Goal: Navigation & Orientation: Find specific page/section

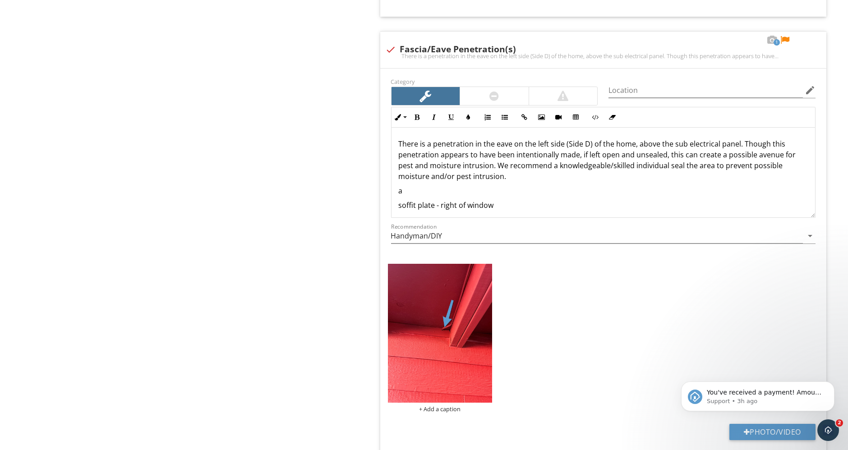
scroll to position [76, 0]
drag, startPoint x: 0, startPoint y: 0, endPoint x: 847, endPoint y: 325, distance: 907.4
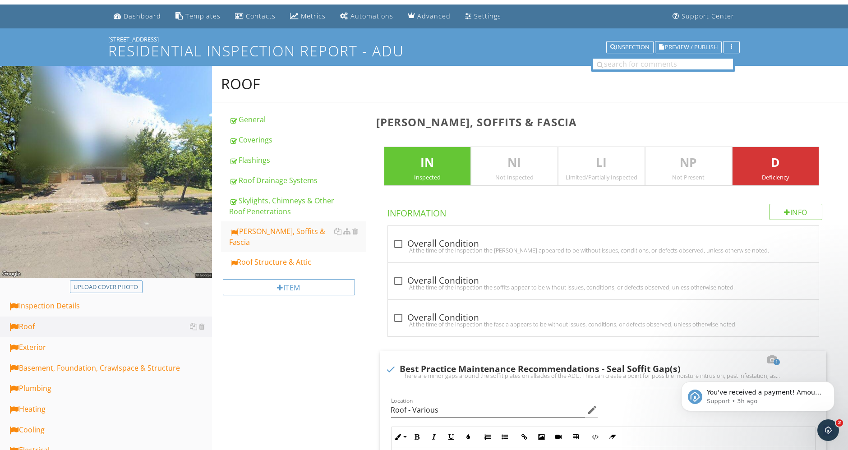
scroll to position [0, 0]
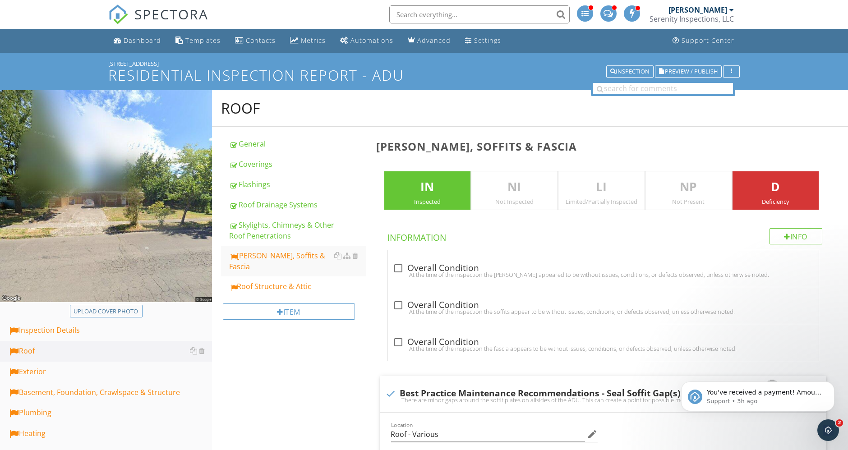
drag, startPoint x: 330, startPoint y: 408, endPoint x: 344, endPoint y: 423, distance: 20.4
click at [134, 43] on div "Dashboard" at bounding box center [142, 40] width 37 height 9
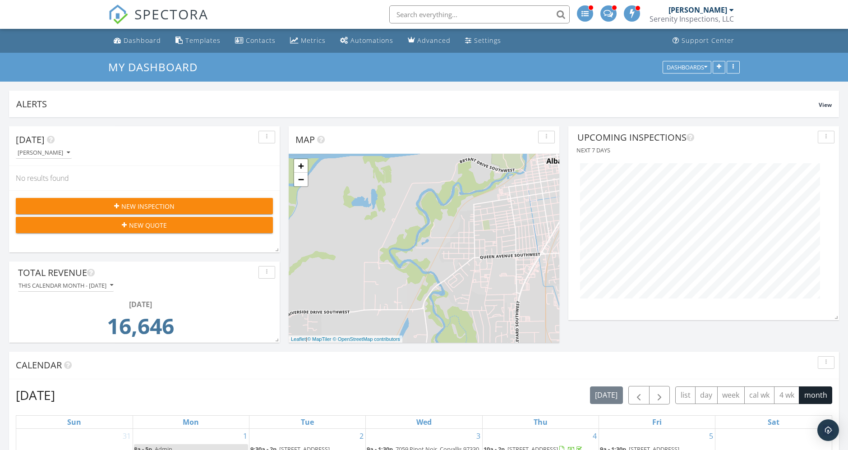
scroll to position [194, 271]
click at [714, 7] on div "[PERSON_NAME]" at bounding box center [698, 9] width 59 height 9
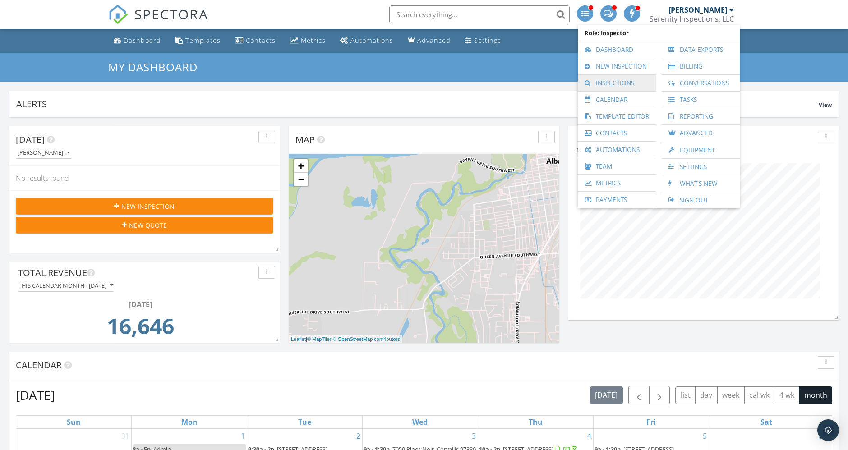
click at [624, 85] on link "Inspections" at bounding box center [617, 83] width 69 height 16
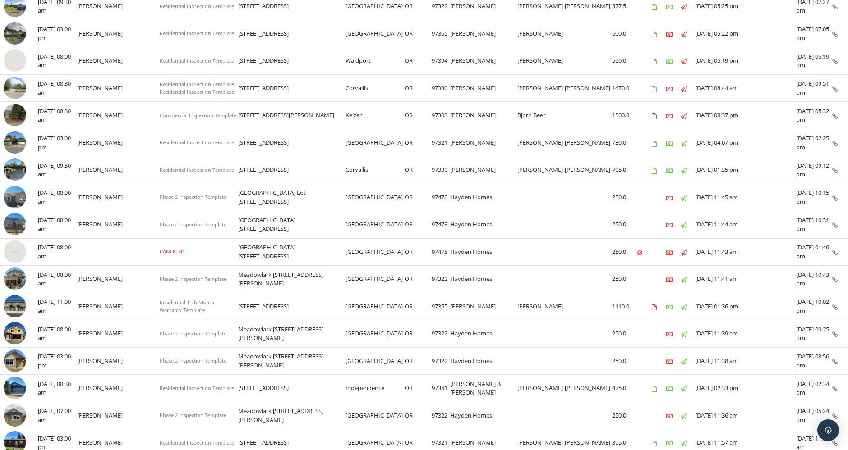
scroll to position [425, 0]
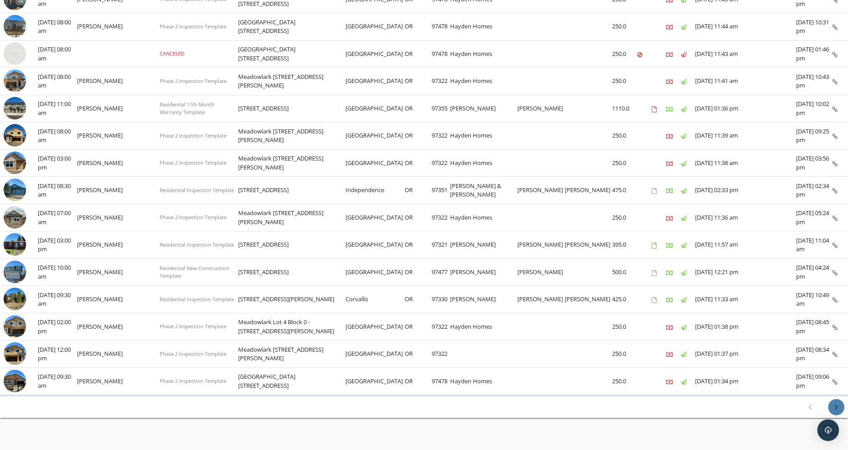
click at [831, 402] on icon "chevron_right" at bounding box center [836, 407] width 11 height 11
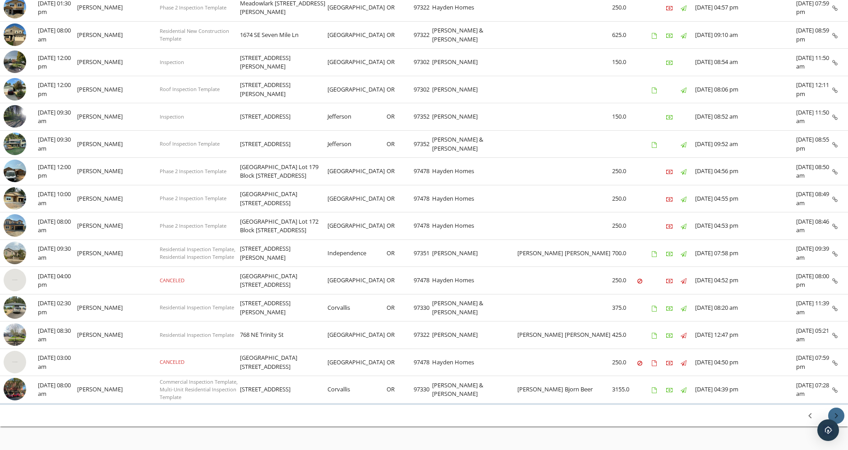
click at [836, 411] on icon "chevron_right" at bounding box center [836, 416] width 11 height 11
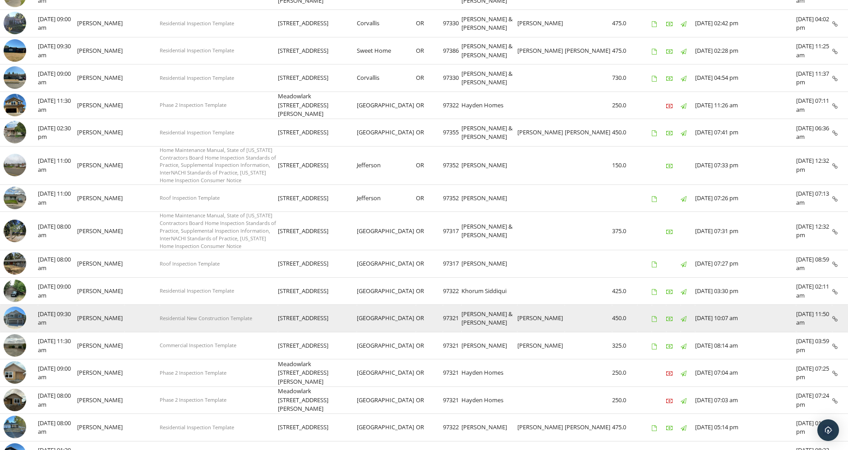
scroll to position [433, 0]
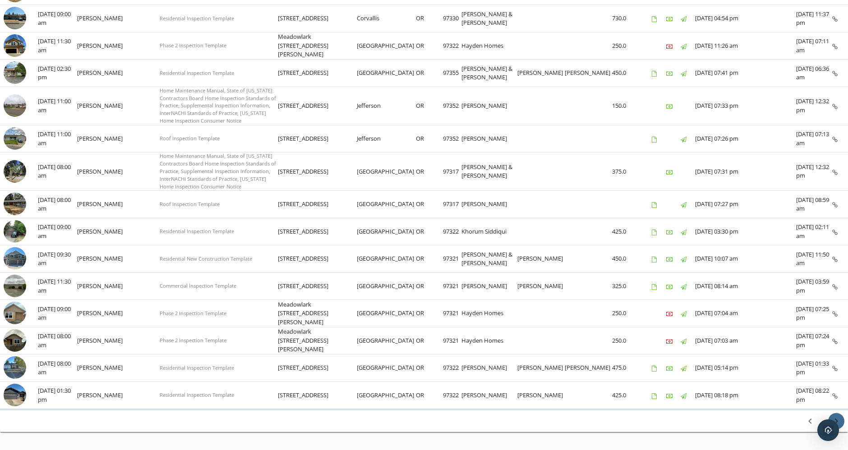
click at [837, 416] on icon "chevron_right" at bounding box center [836, 421] width 11 height 11
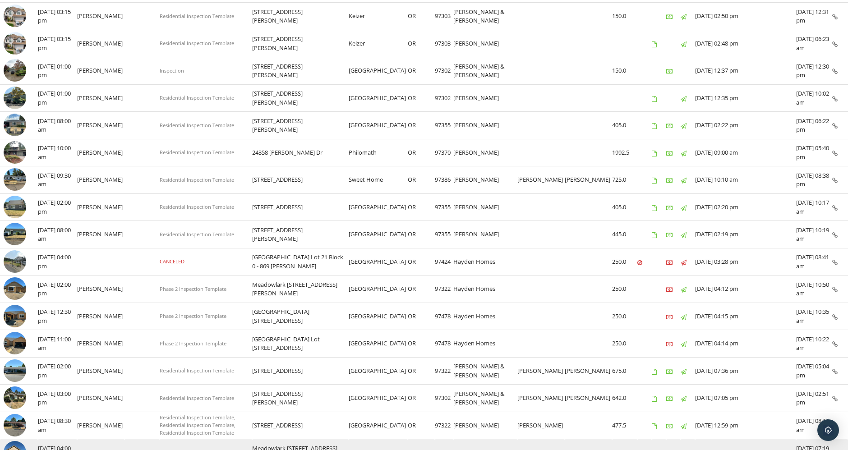
scroll to position [425, 0]
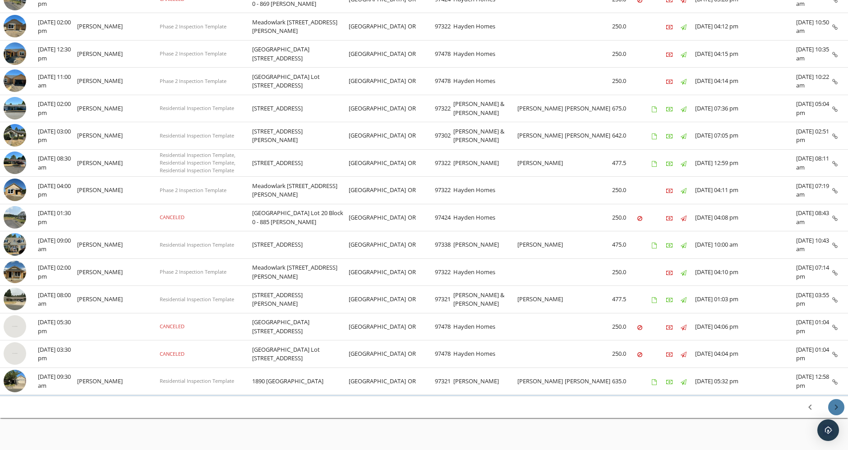
click at [837, 402] on icon "chevron_right" at bounding box center [836, 407] width 11 height 11
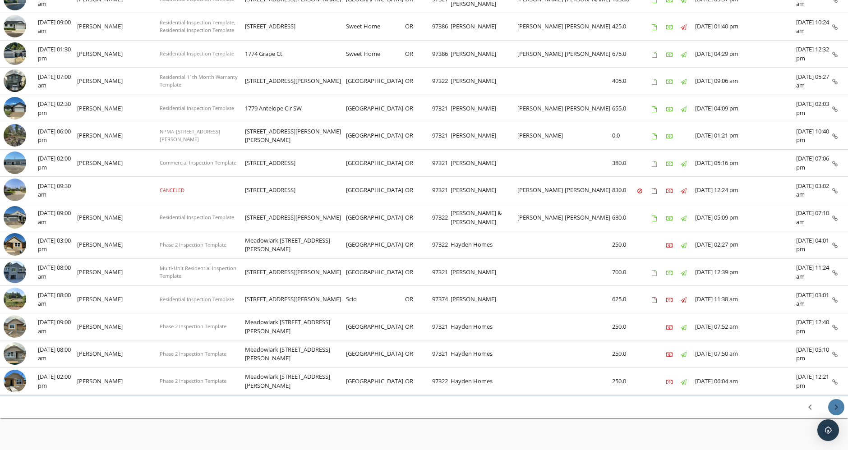
click at [837, 402] on icon "chevron_right" at bounding box center [836, 407] width 11 height 11
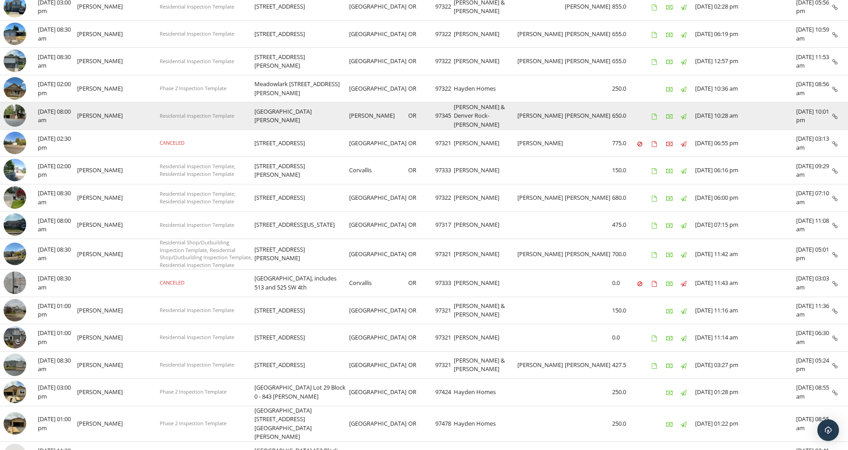
scroll to position [351, 0]
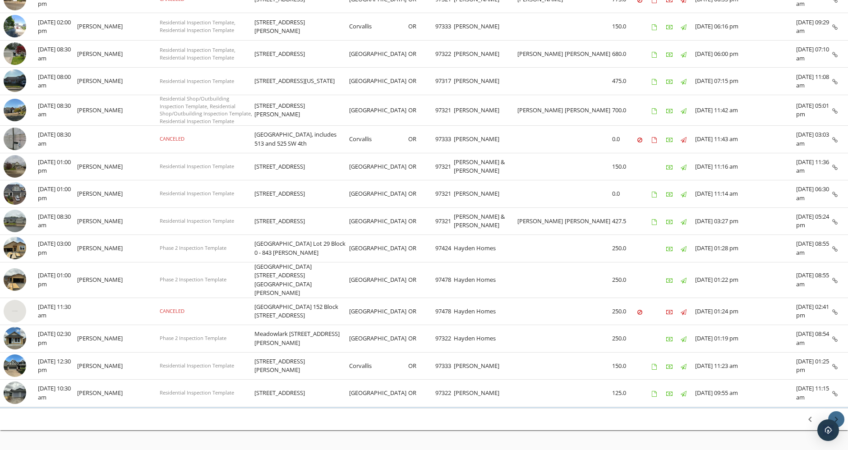
click at [834, 414] on icon "chevron_right" at bounding box center [836, 419] width 11 height 11
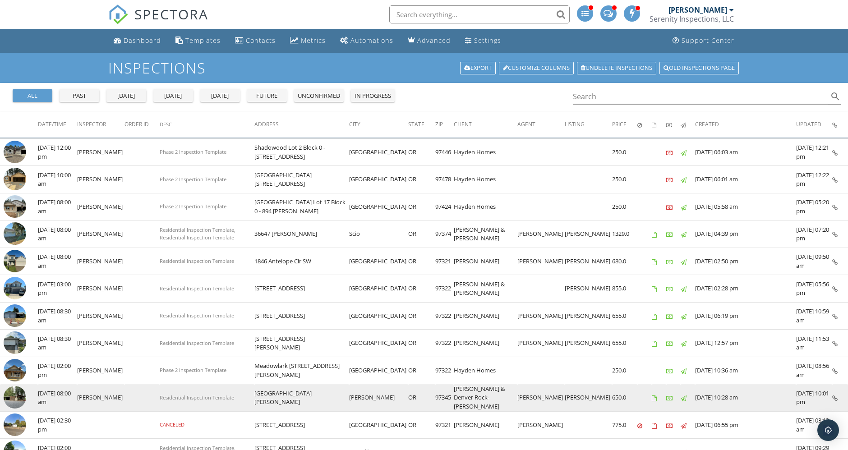
scroll to position [0, 0]
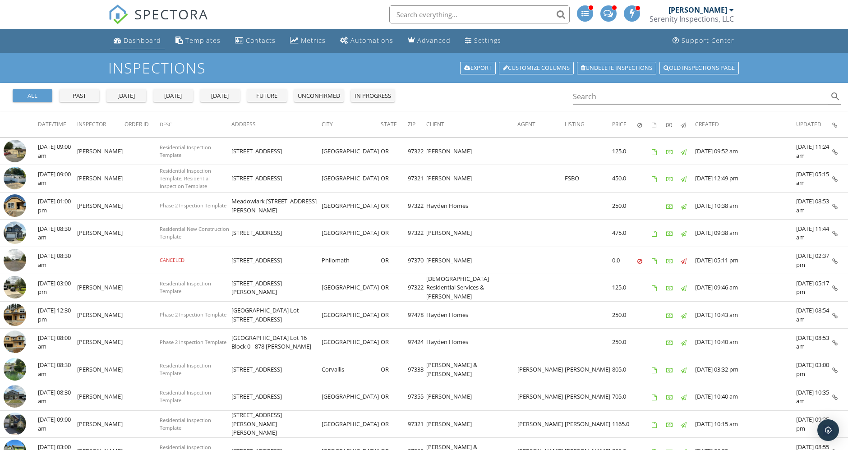
click at [147, 46] on link "Dashboard" at bounding box center [137, 40] width 55 height 17
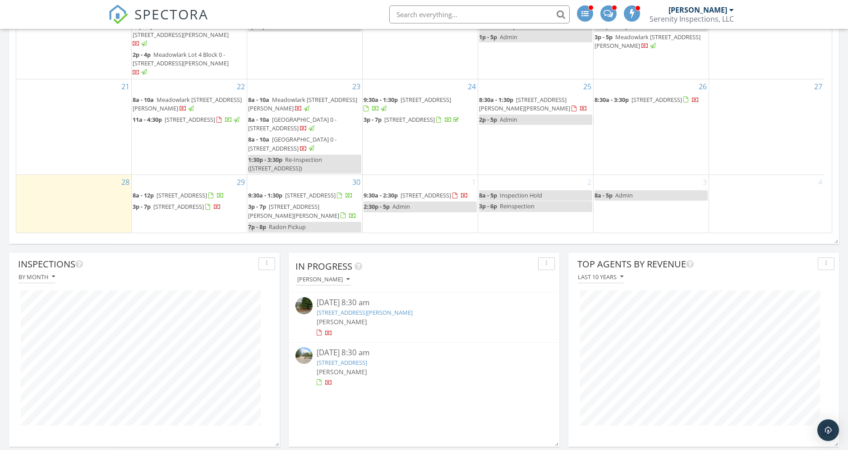
scroll to position [551, 0]
